Goal: Task Accomplishment & Management: Use online tool/utility

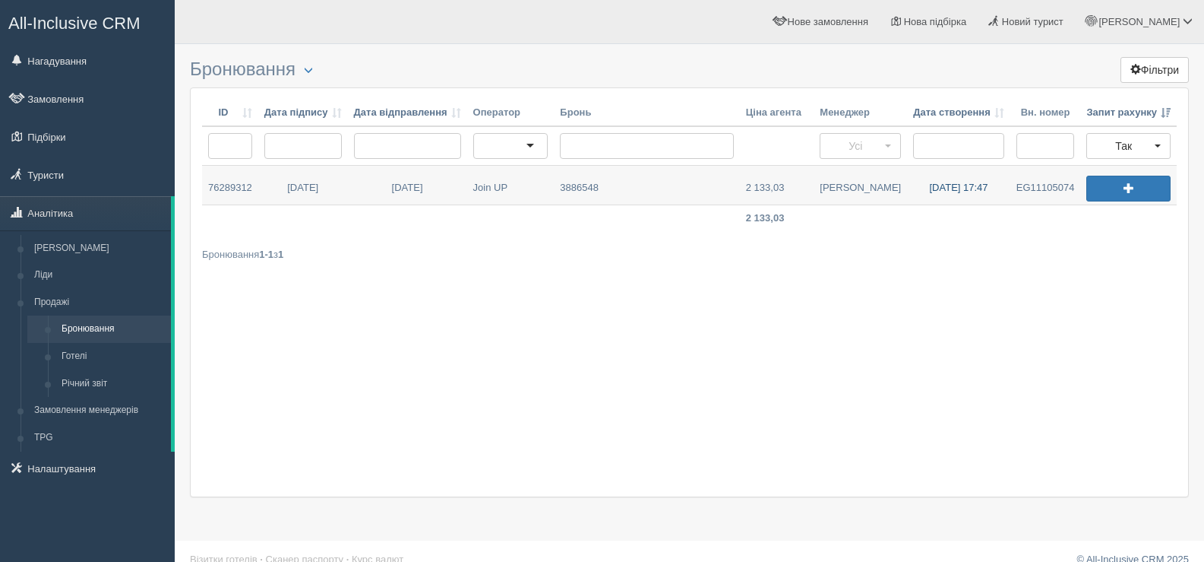
click at [946, 184] on link "03.10.2025 17:47" at bounding box center [958, 185] width 103 height 39
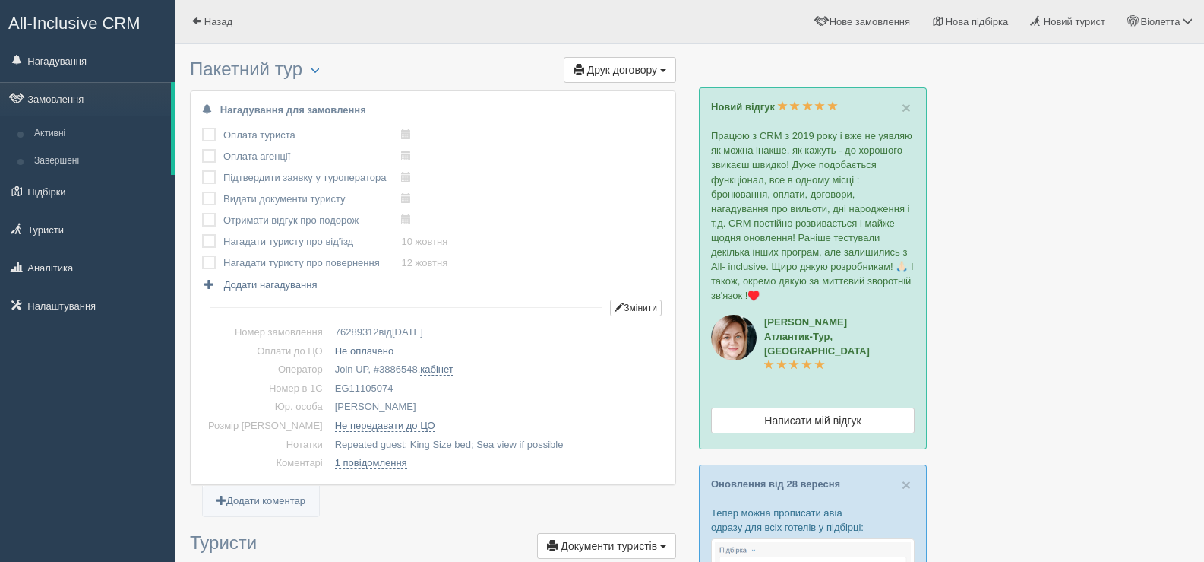
drag, startPoint x: 363, startPoint y: 388, endPoint x: 308, endPoint y: 384, distance: 55.6
click at [329, 384] on td "EG11105074" at bounding box center [496, 388] width 335 height 19
copy td "EG11105074"
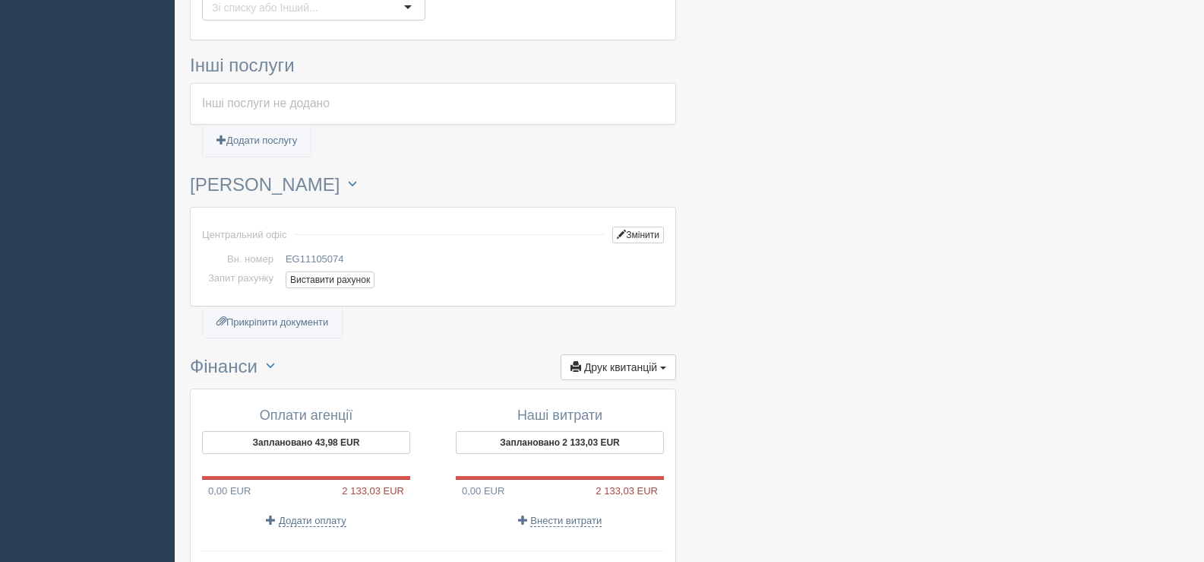
scroll to position [988, 0]
click at [341, 282] on button "Виставити рахунок" at bounding box center [330, 279] width 89 height 17
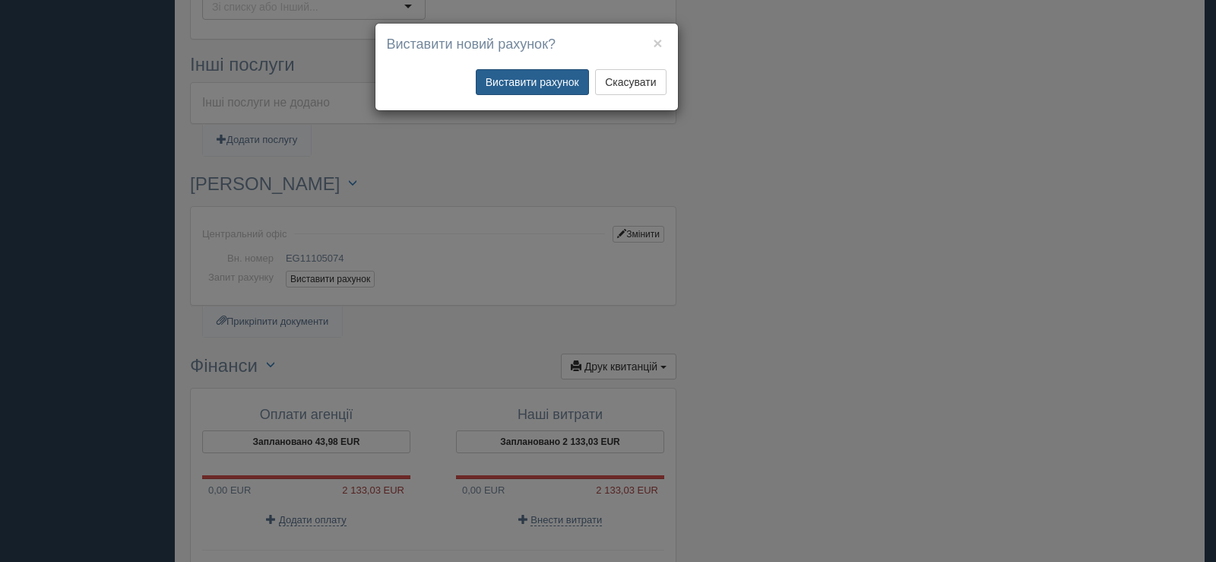
click at [547, 82] on button "Виставити рахунок" at bounding box center [532, 82] width 113 height 26
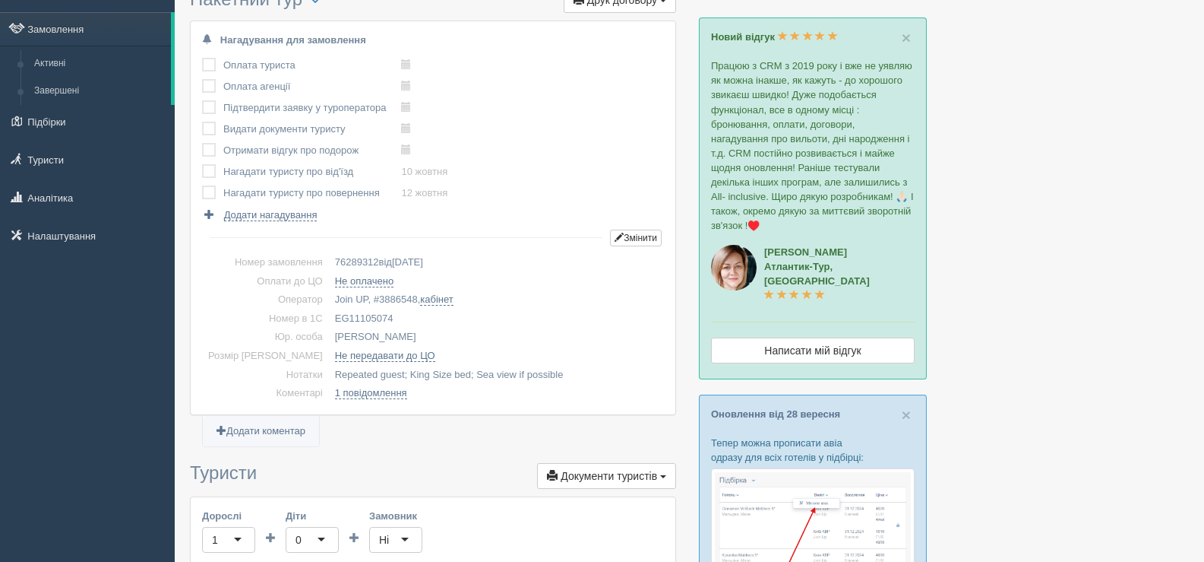
scroll to position [0, 0]
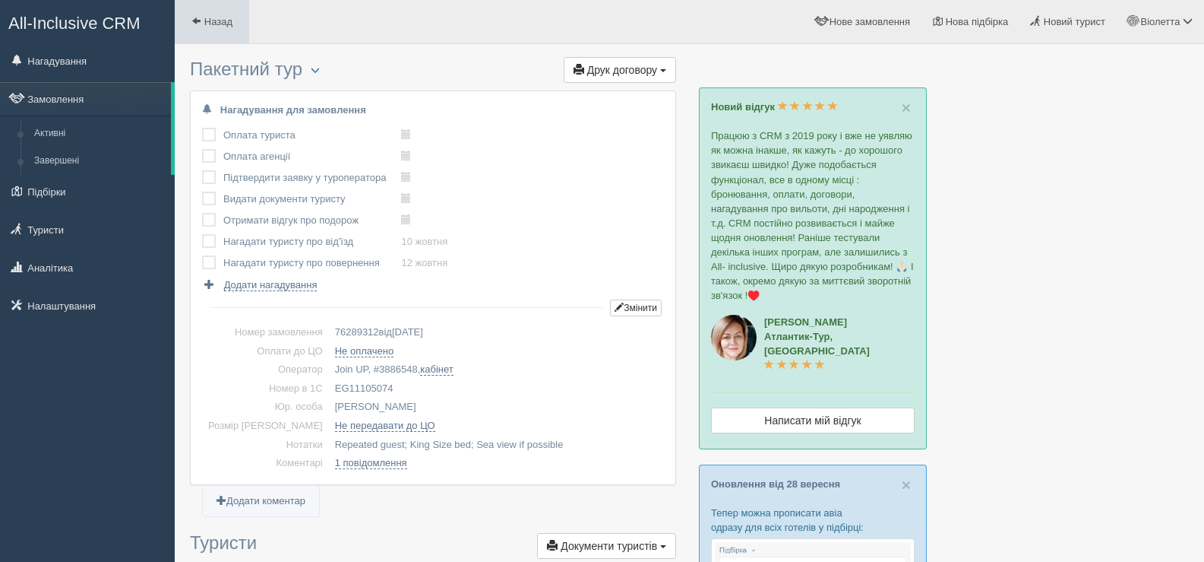
click at [196, 19] on span at bounding box center [196, 21] width 10 height 10
